Goal: Check status

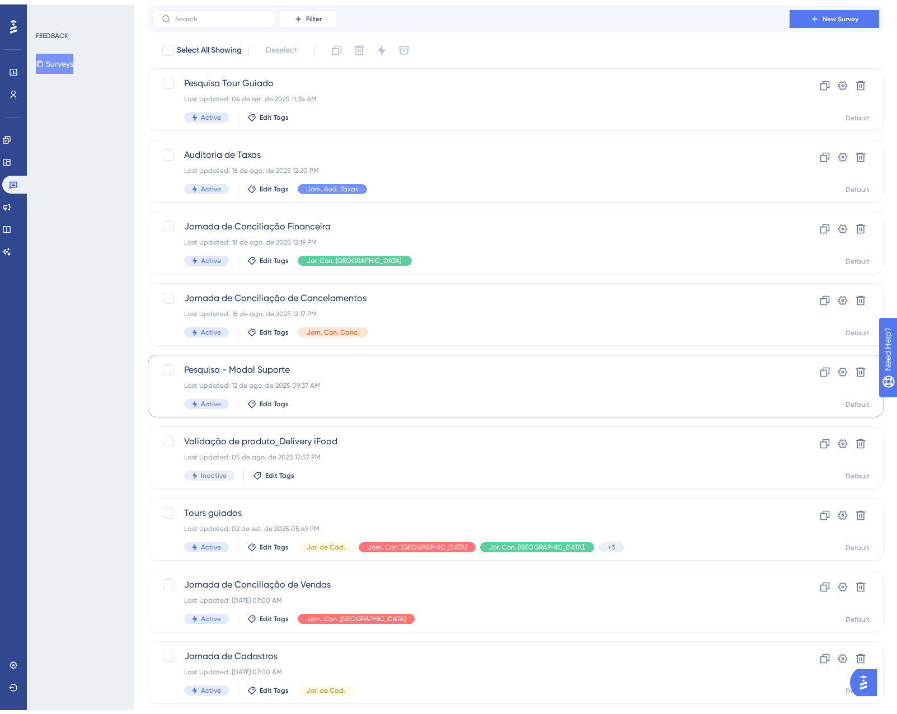
scroll to position [56, 0]
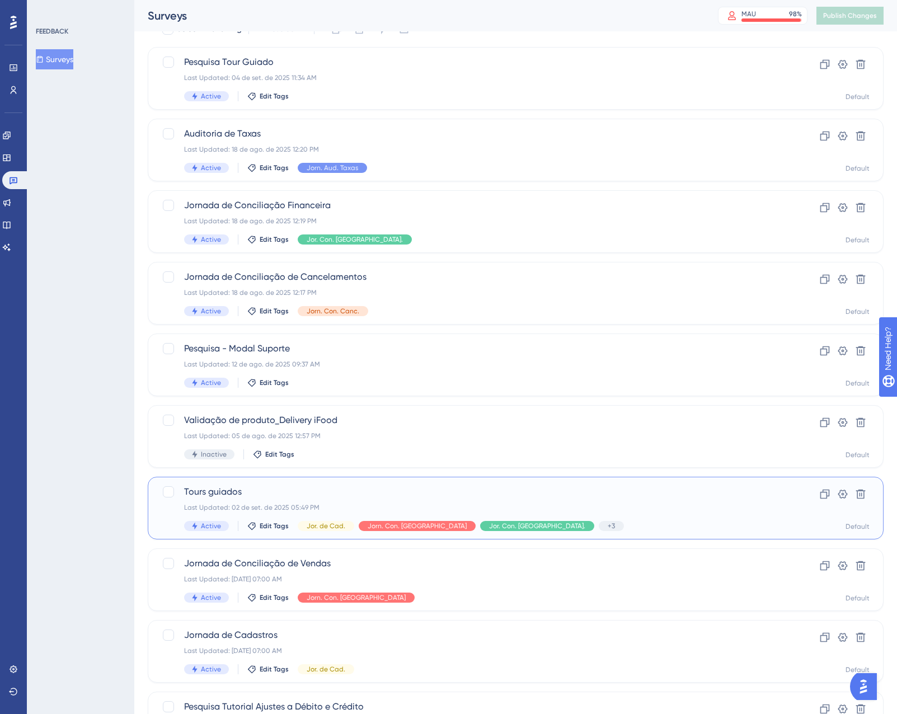
click at [616, 503] on div "Tours guiados Last Updated: [DATE] 05:49 PM Active Edit Tags Jor. de Cad. Jorn.…" at bounding box center [471, 508] width 574 height 46
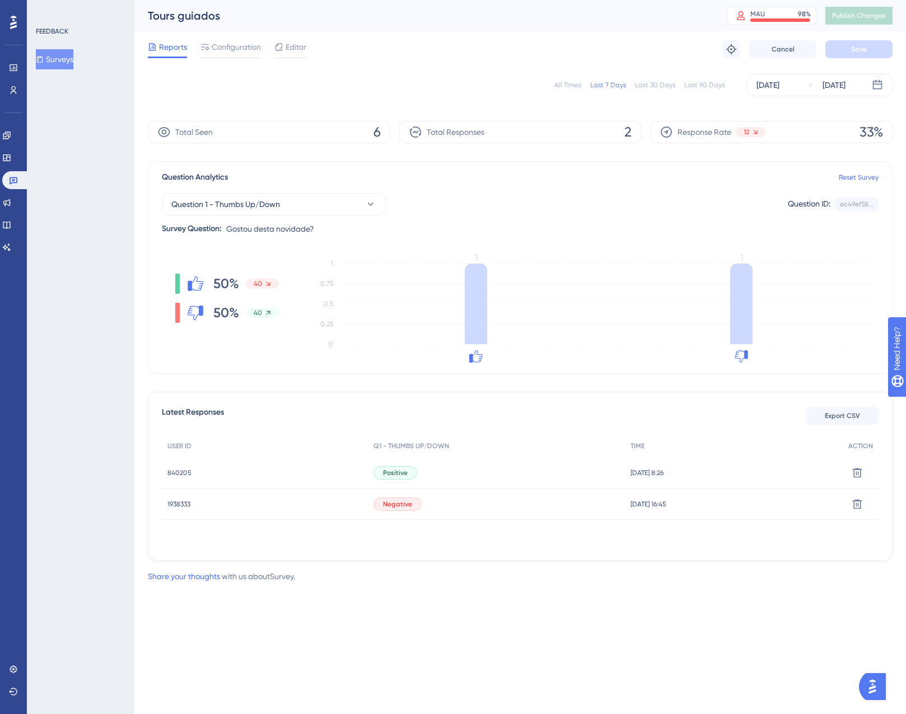
click at [180, 472] on span "840205" at bounding box center [179, 472] width 24 height 9
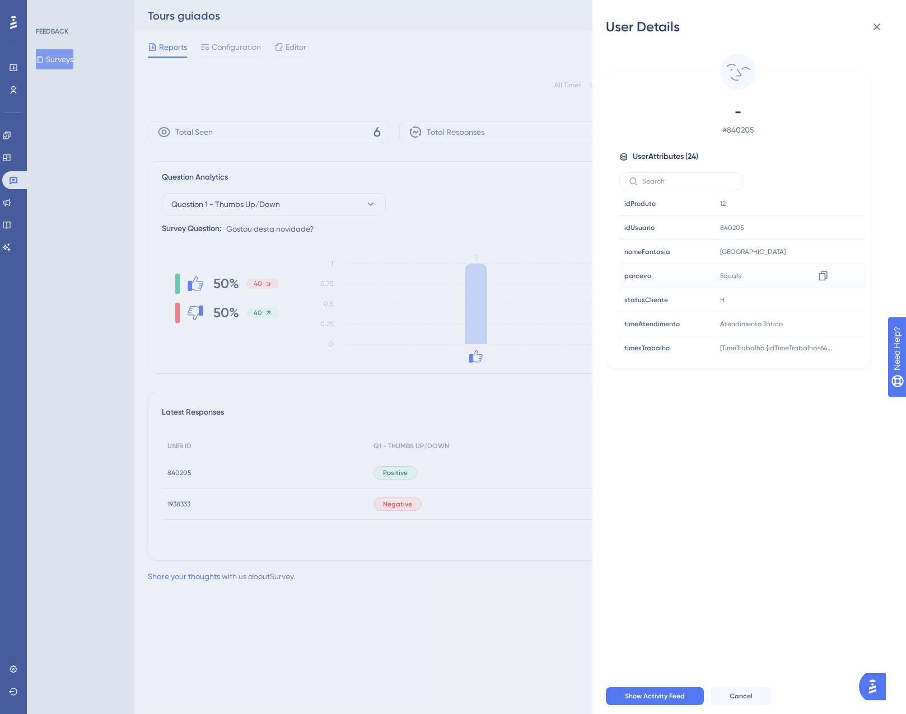
scroll to position [413, 0]
click at [876, 26] on icon at bounding box center [876, 27] width 7 height 7
